Goal: Task Accomplishment & Management: Use online tool/utility

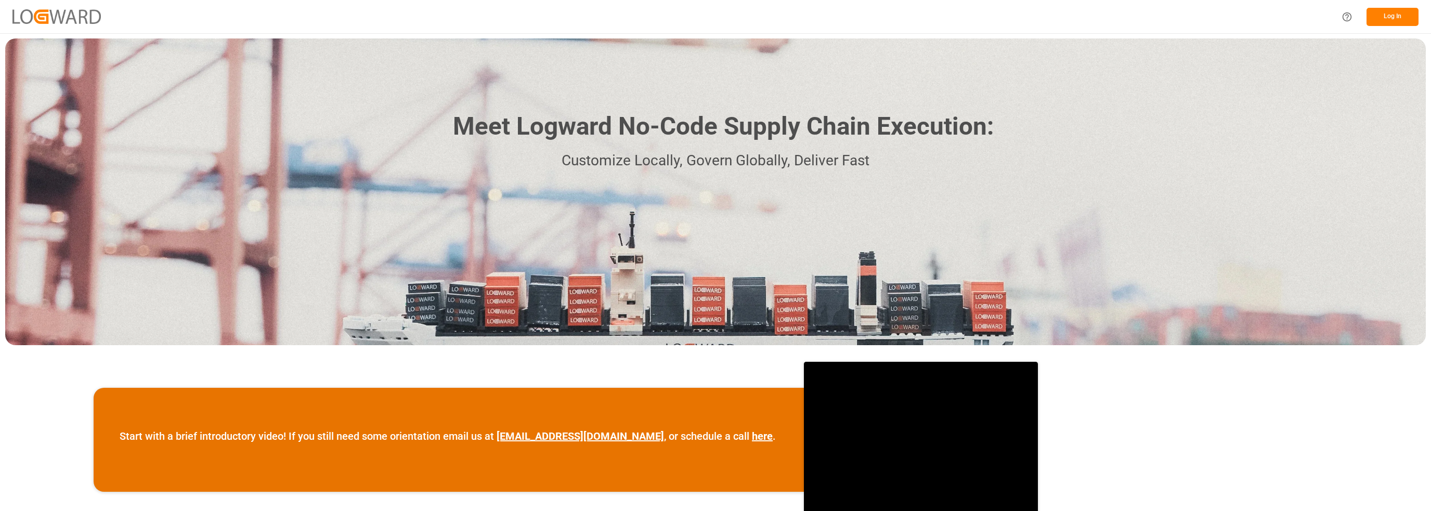
click at [1394, 18] on button "Log In" at bounding box center [1392, 17] width 52 height 18
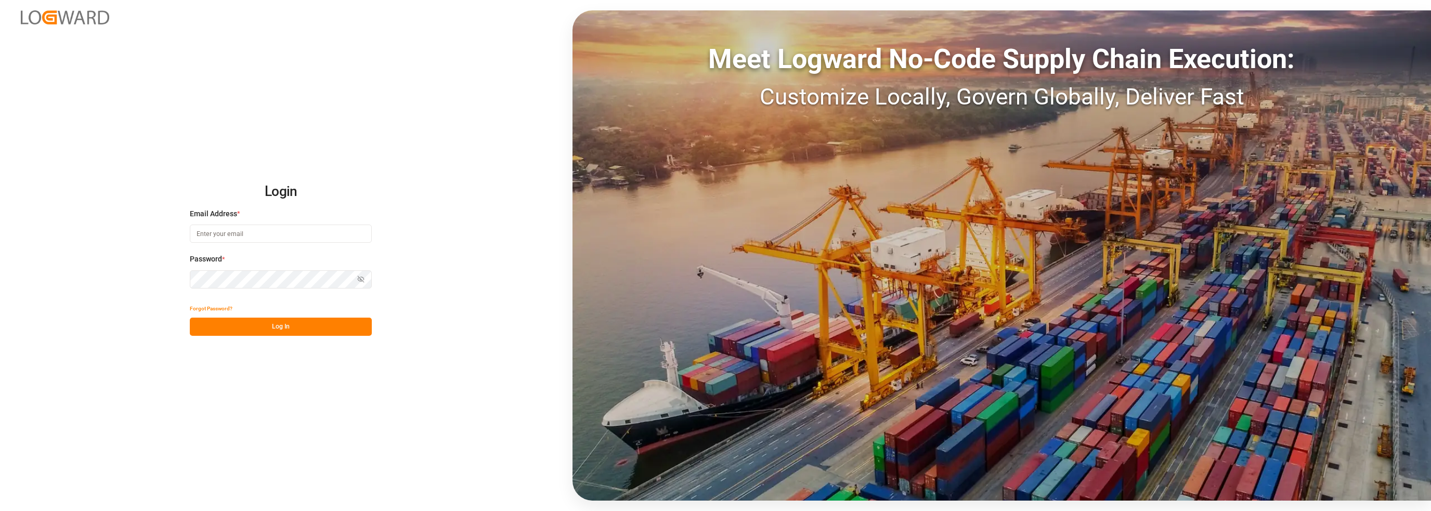
type input "[PERSON_NAME][EMAIL_ADDRESS][DOMAIN_NAME]"
click at [273, 323] on button "Log In" at bounding box center [281, 327] width 182 height 18
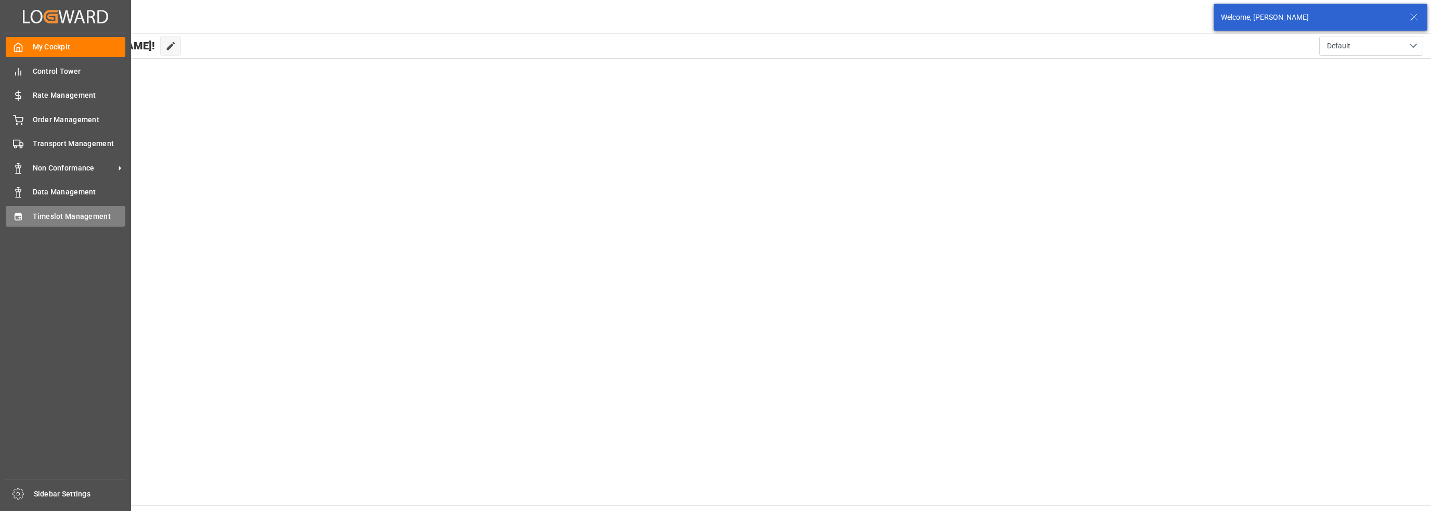
click at [26, 213] on div "Timeslot Management Timeslot Management" at bounding box center [66, 216] width 120 height 20
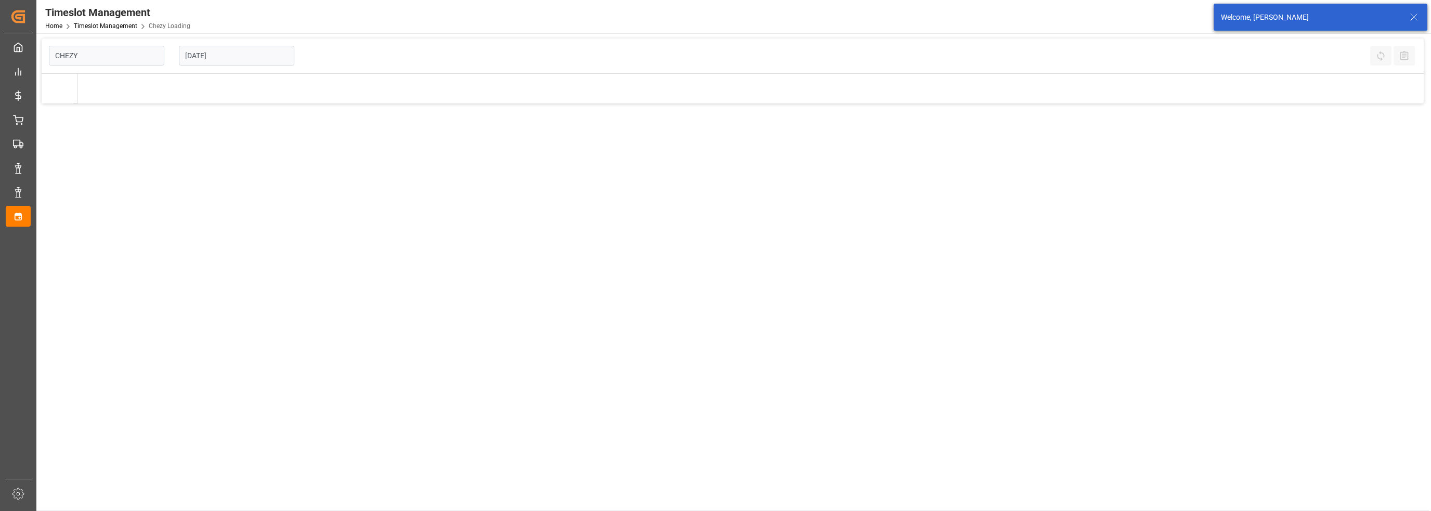
type input "Chezy Loading"
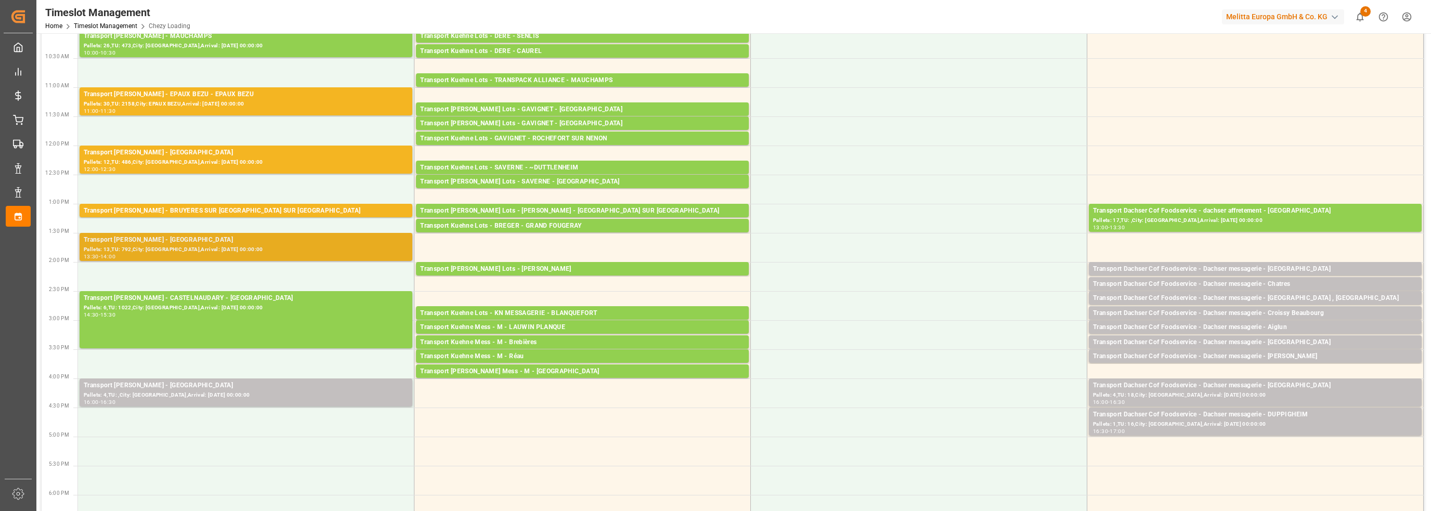
scroll to position [208, 0]
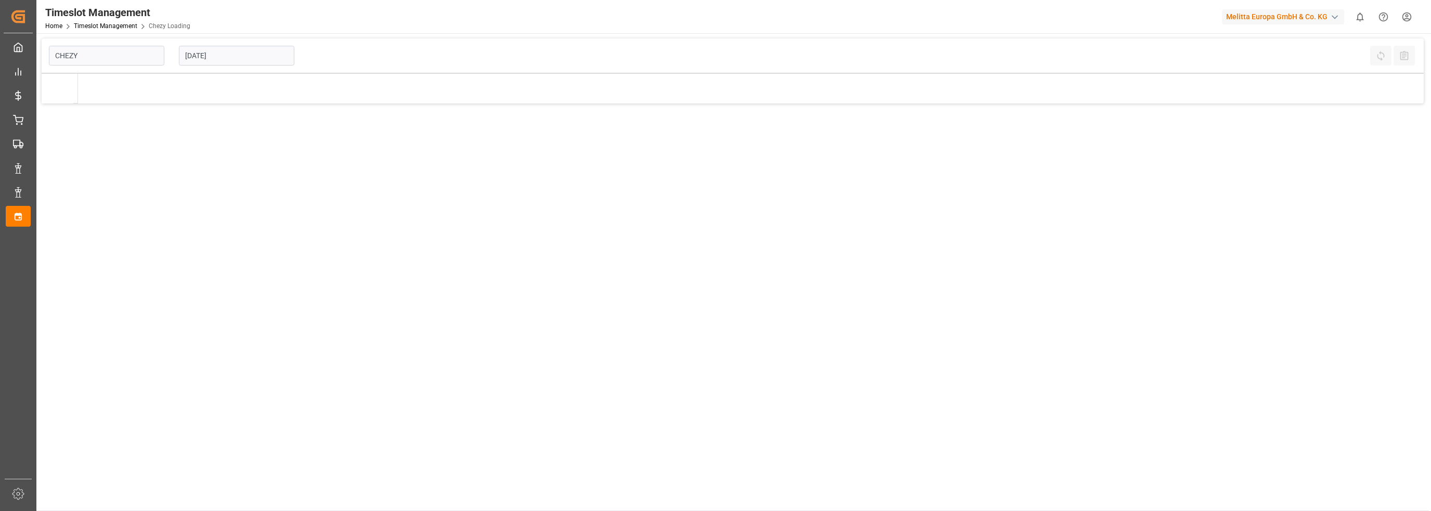
type input "Chezy Loading"
